Goal: Task Accomplishment & Management: Use online tool/utility

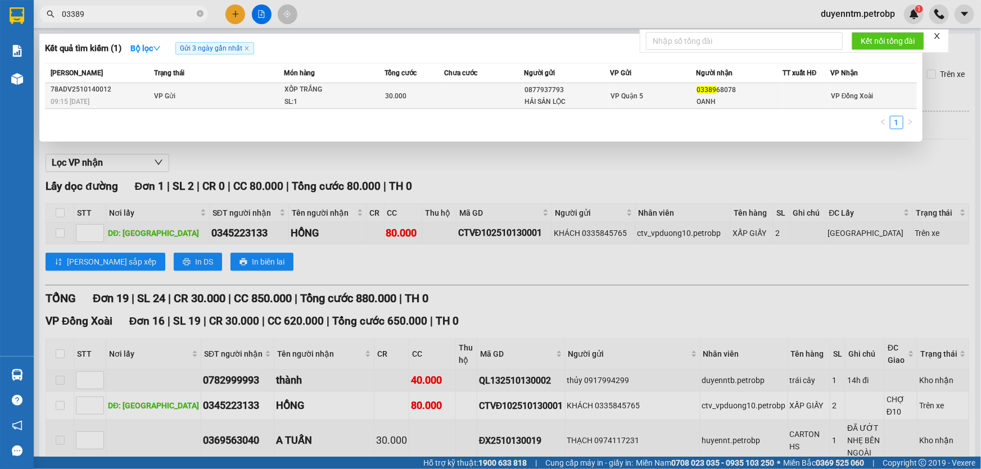
type input "03389"
click at [293, 93] on div "XỐP TRẮNG" at bounding box center [326, 90] width 84 height 12
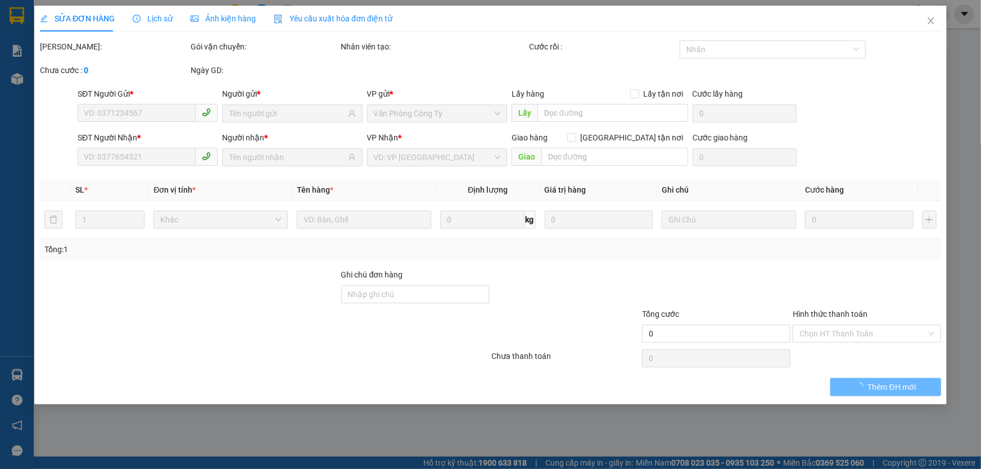
type input "0877937793"
type input "HẢI SẢN LỘC"
type input "0338968078"
type input "OANH"
type input "30.000"
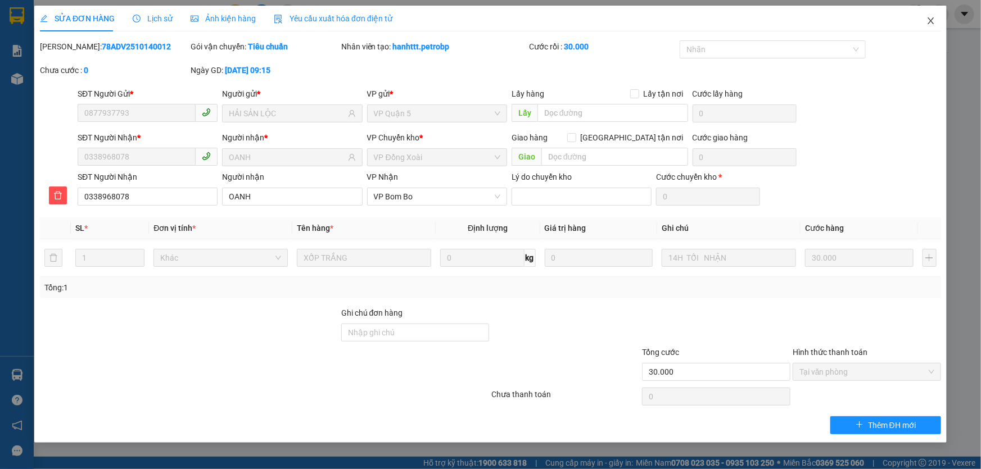
click at [927, 20] on icon "close" at bounding box center [930, 20] width 9 height 9
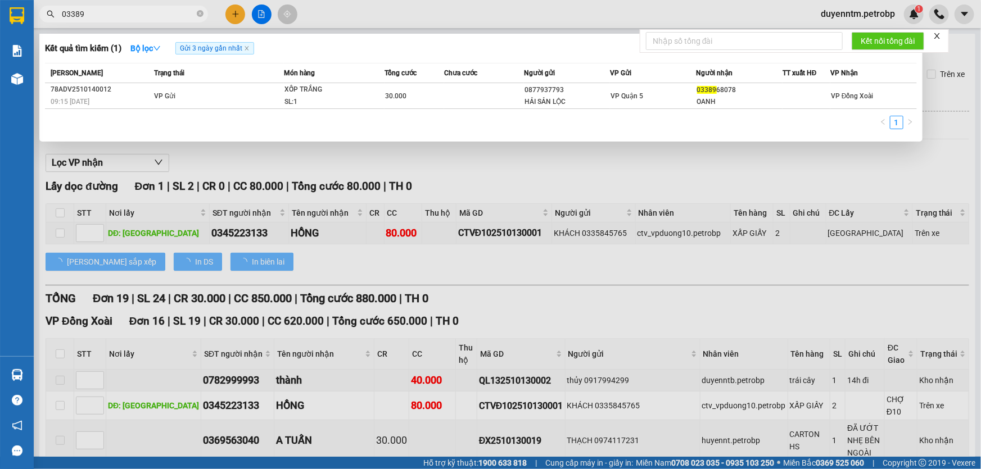
click at [152, 12] on input "03389" at bounding box center [128, 14] width 133 height 12
